Goal: Check status: Check status

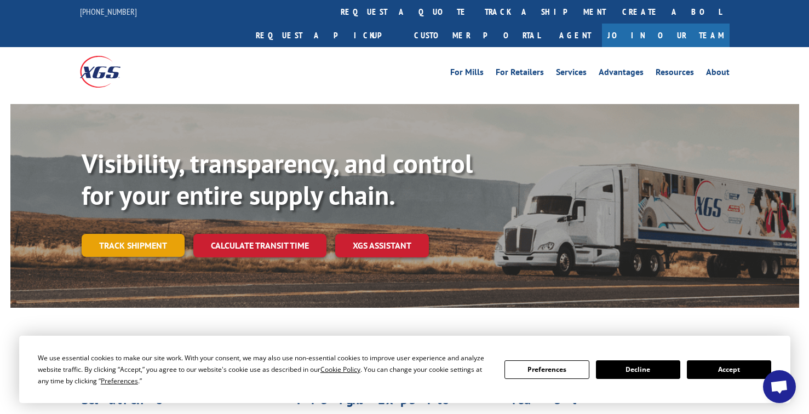
click at [160, 234] on link "Track shipment" at bounding box center [133, 245] width 103 height 23
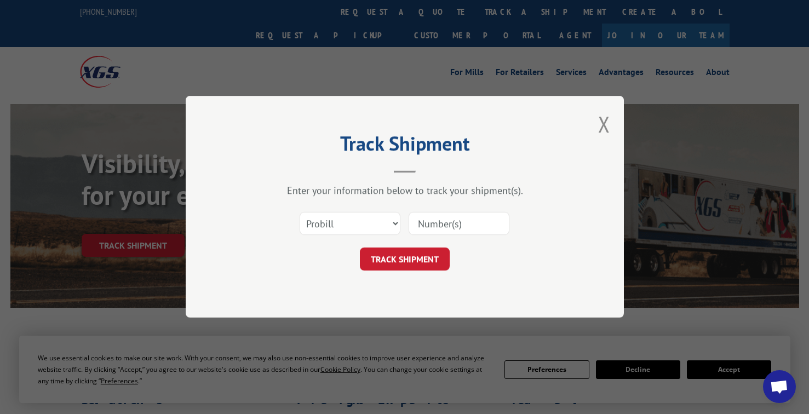
click at [447, 221] on input at bounding box center [459, 224] width 101 height 23
paste input "17597637"
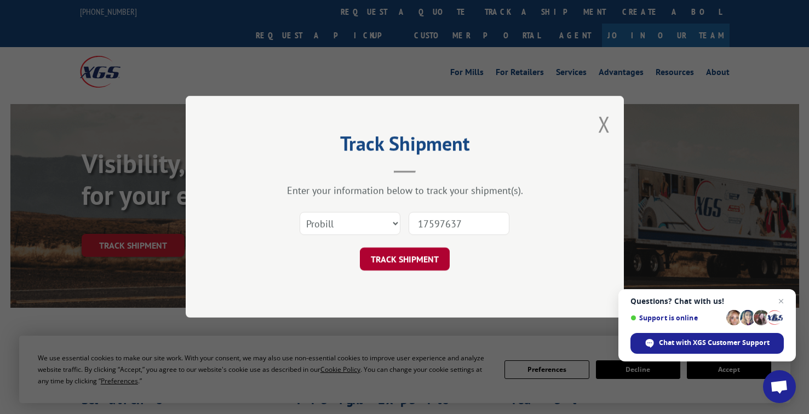
type input "17597637"
click at [422, 254] on button "TRACK SHIPMENT" at bounding box center [405, 259] width 90 height 23
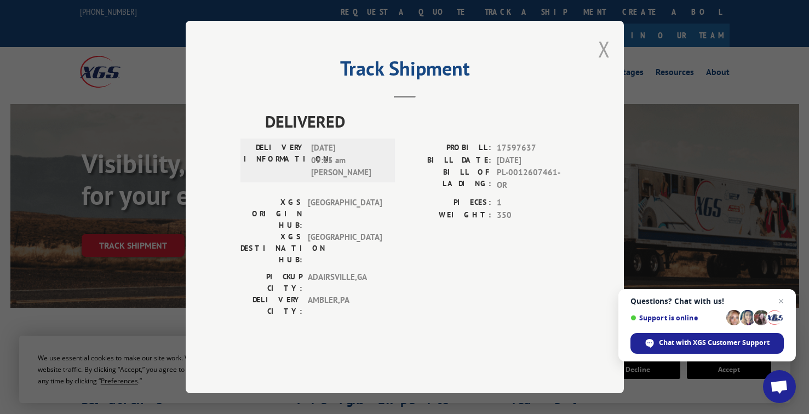
click at [603, 64] on button "Close modal" at bounding box center [604, 49] width 12 height 29
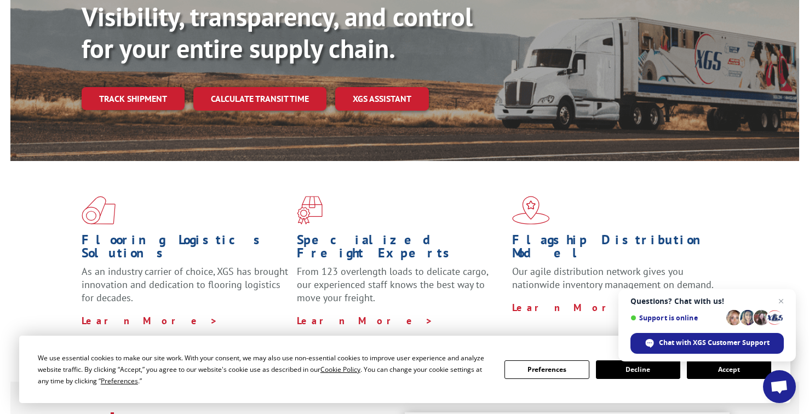
scroll to position [151, 0]
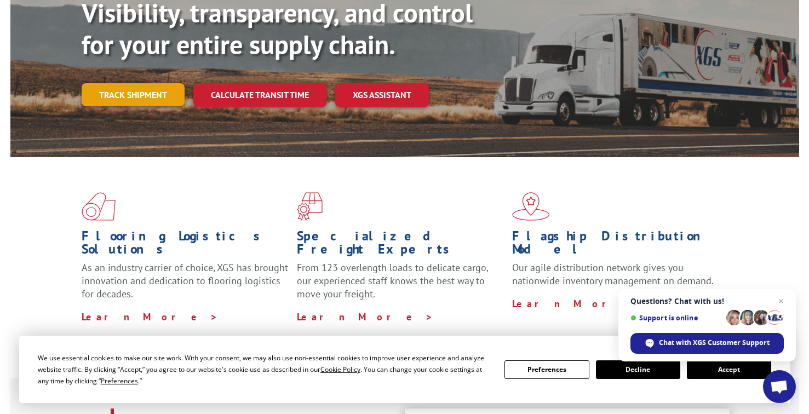
click at [141, 83] on link "Track shipment" at bounding box center [133, 94] width 103 height 23
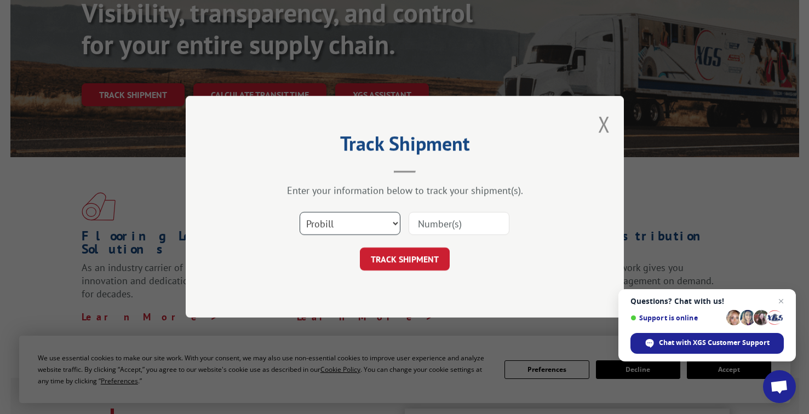
click at [353, 229] on select "Select category... Probill BOL PO" at bounding box center [350, 224] width 101 height 23
click at [300, 213] on select "Select category... Probill BOL PO" at bounding box center [350, 224] width 101 height 23
click at [437, 224] on input at bounding box center [459, 224] width 101 height 23
paste input "17597637"
type input "17597637"
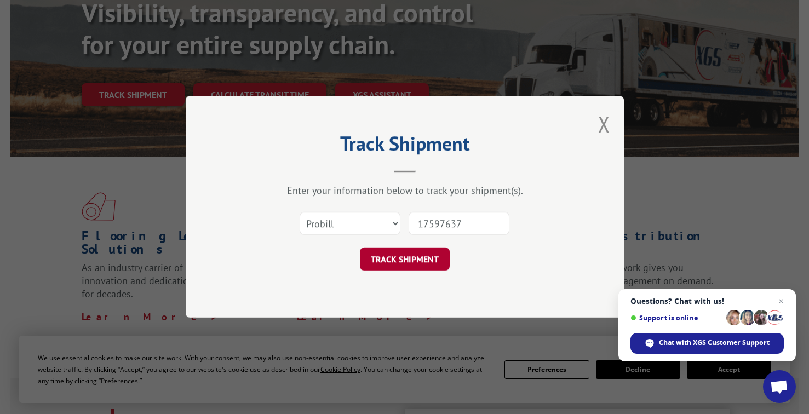
click at [424, 259] on button "TRACK SHIPMENT" at bounding box center [405, 259] width 90 height 23
